Goal: Task Accomplishment & Management: Use online tool/utility

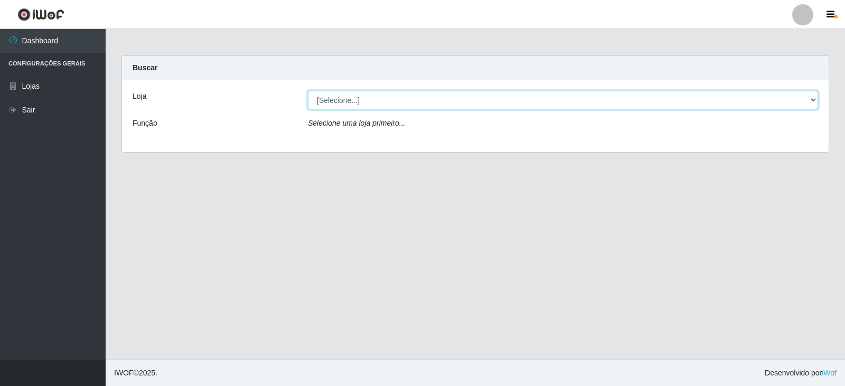
click at [391, 100] on select "[Selecione...] Queiroz Atacadão - Catolé do Rocha" at bounding box center [563, 100] width 510 height 18
select select "500"
click at [308, 91] on select "[Selecione...] Queiroz Atacadão - Catolé do Rocha" at bounding box center [563, 100] width 510 height 18
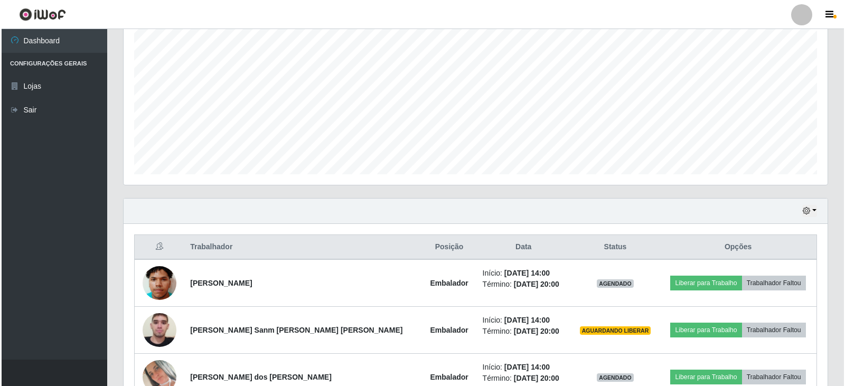
scroll to position [268, 0]
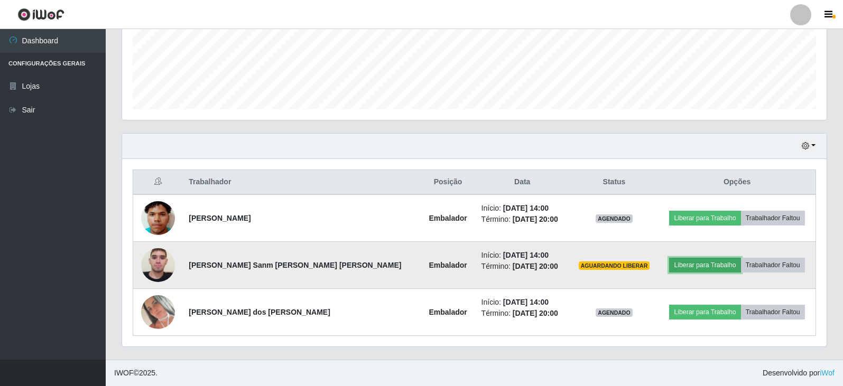
click at [696, 265] on button "Liberar para Trabalho" at bounding box center [704, 265] width 71 height 15
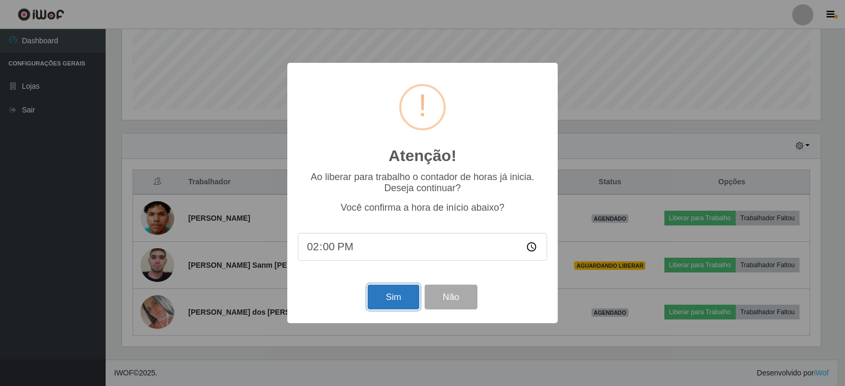
click at [410, 304] on button "Sim" at bounding box center [393, 297] width 51 height 25
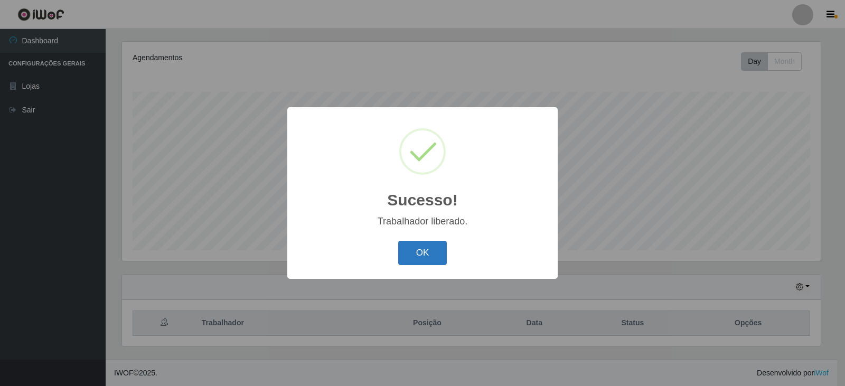
click at [424, 259] on button "OK" at bounding box center [422, 253] width 49 height 25
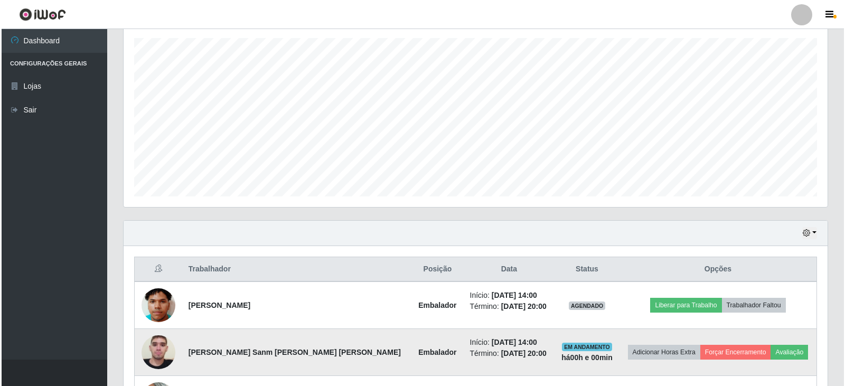
scroll to position [233, 0]
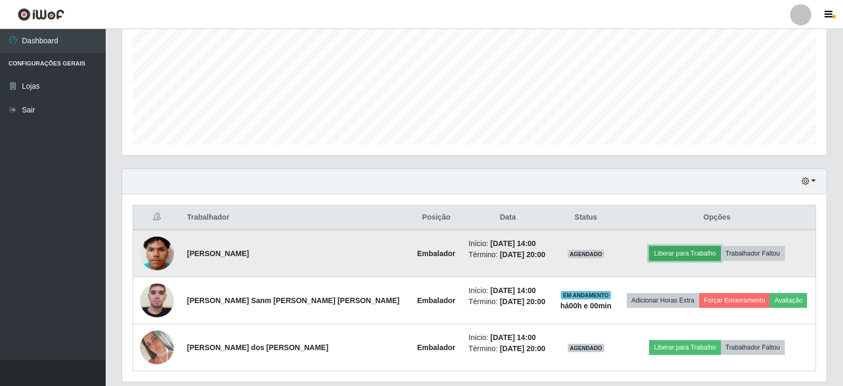
click at [663, 254] on button "Liberar para Trabalho" at bounding box center [684, 253] width 71 height 15
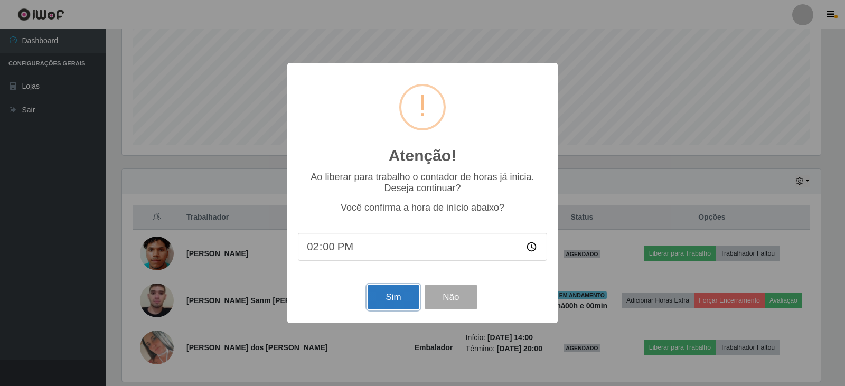
click at [402, 294] on button "Sim" at bounding box center [393, 297] width 51 height 25
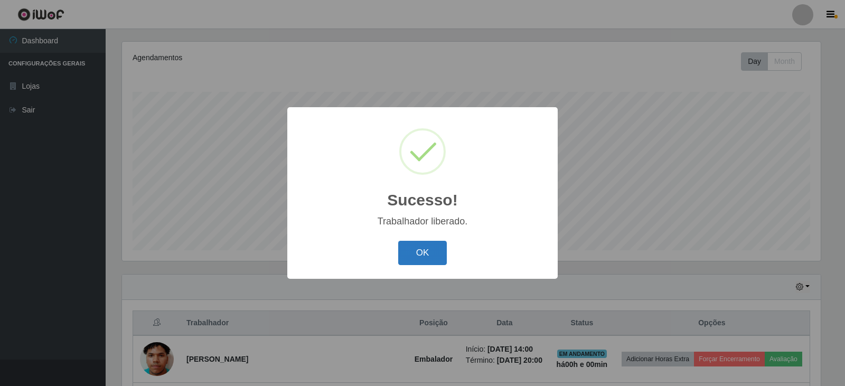
click at [437, 256] on button "OK" at bounding box center [422, 253] width 49 height 25
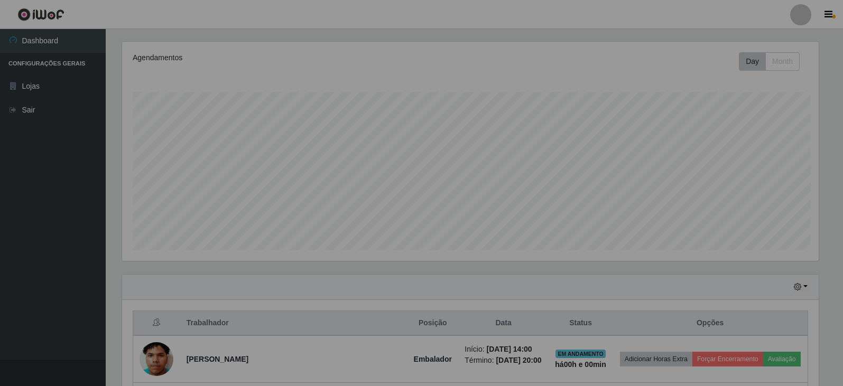
scroll to position [219, 704]
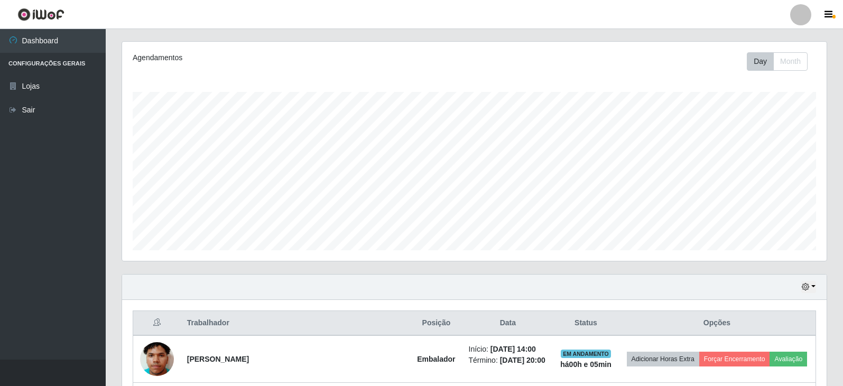
click at [816, 289] on div "Hoje 1 dia 3 dias 1 Semana Não encerrados" at bounding box center [474, 287] width 704 height 25
click at [814, 288] on button "button" at bounding box center [808, 287] width 15 height 12
click at [762, 227] on button "3 dias" at bounding box center [773, 225] width 83 height 22
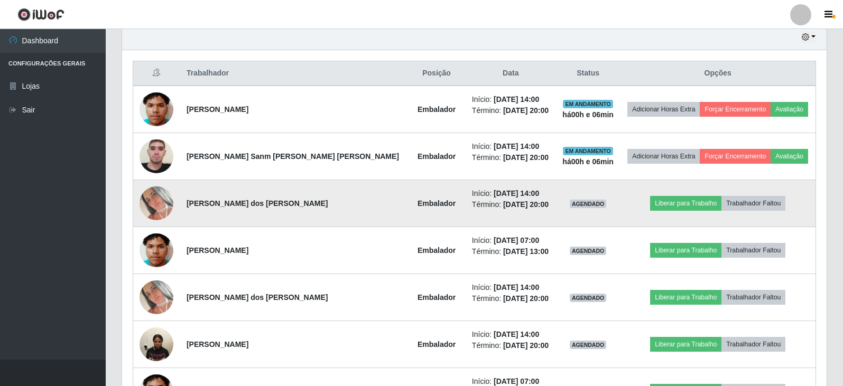
scroll to position [391, 0]
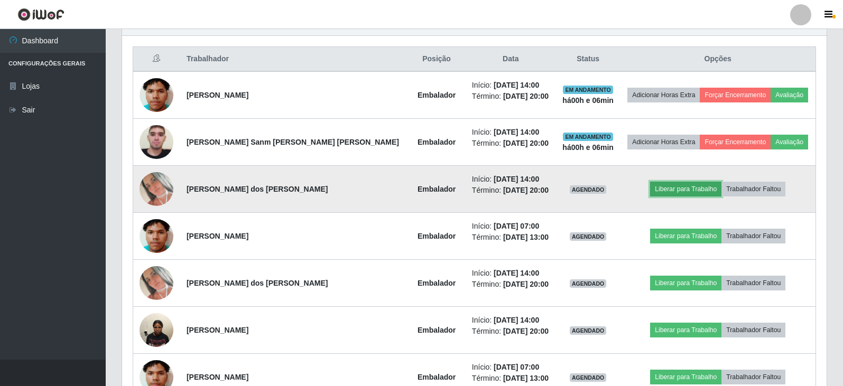
click at [673, 189] on button "Liberar para Trabalho" at bounding box center [685, 189] width 71 height 15
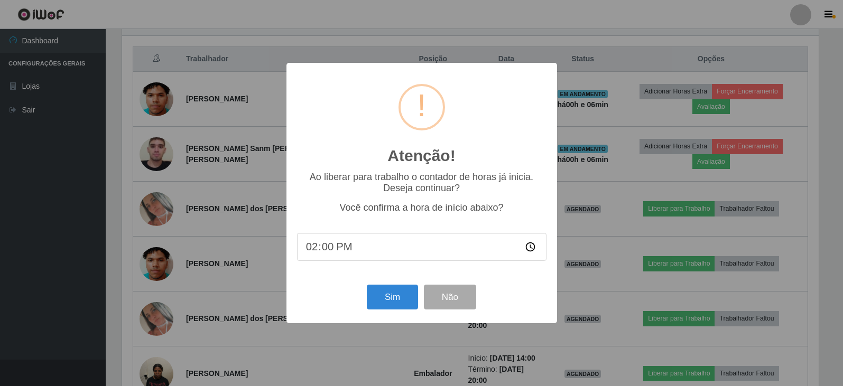
scroll to position [219, 699]
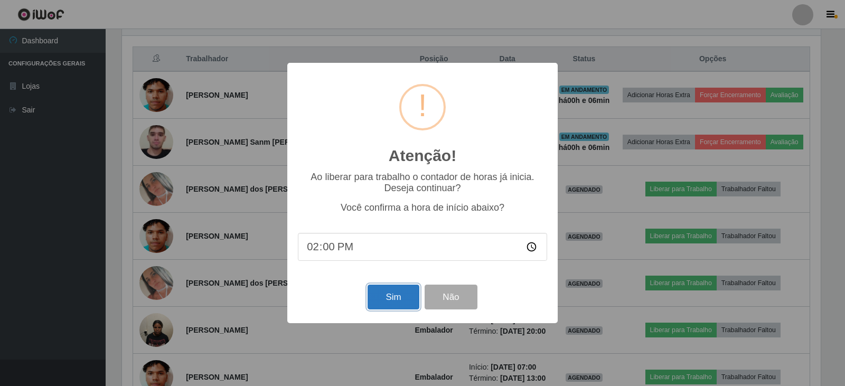
click at [399, 300] on button "Sim" at bounding box center [393, 297] width 51 height 25
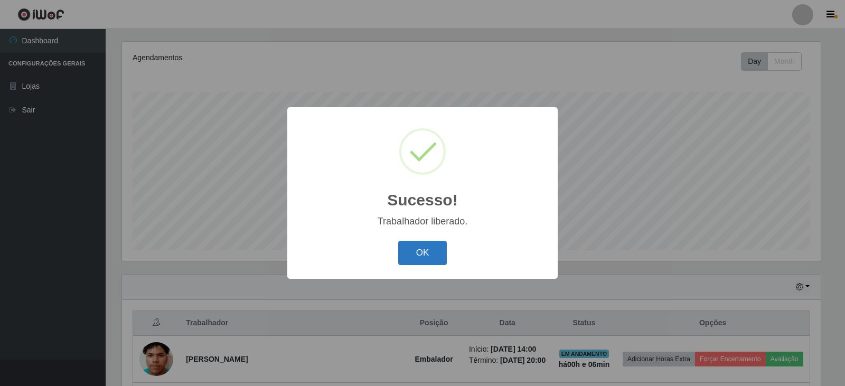
click at [425, 249] on button "OK" at bounding box center [422, 253] width 49 height 25
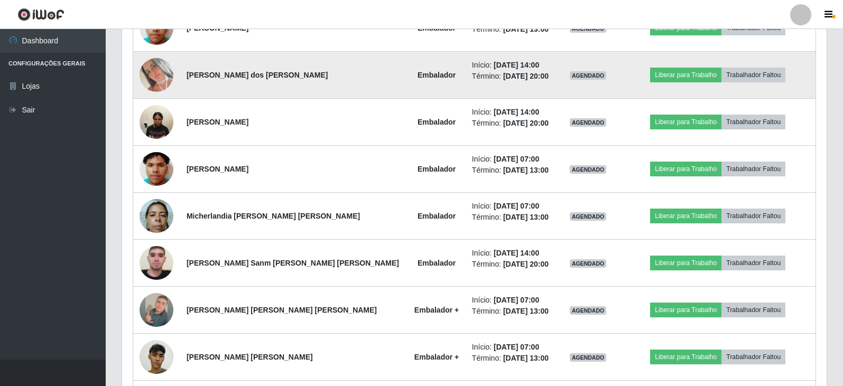
scroll to position [603, 0]
